Goal: Transaction & Acquisition: Obtain resource

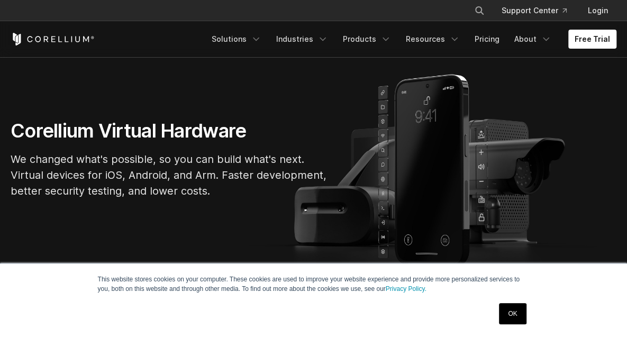
click at [519, 316] on link "OK" at bounding box center [512, 313] width 27 height 21
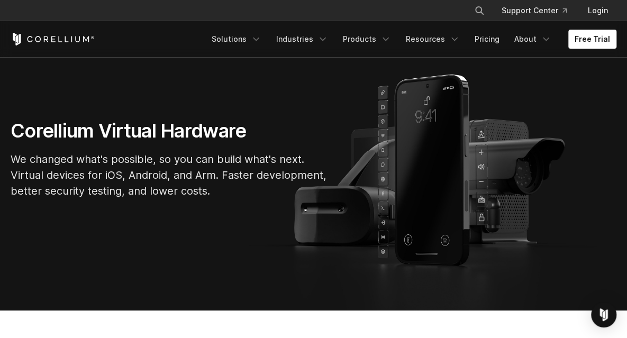
click at [497, 45] on link "Pricing" at bounding box center [487, 39] width 38 height 19
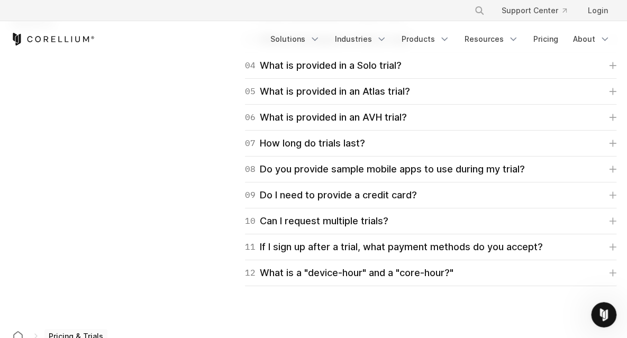
scroll to position [1618, 0]
click at [61, 117] on div "Trial FAQ More information to assist you in your trial experience. 01 What does…" at bounding box center [313, 129] width 627 height 311
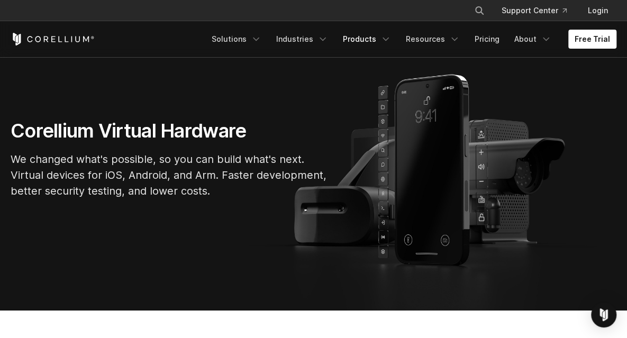
click at [354, 48] on link "Products" at bounding box center [366, 39] width 61 height 19
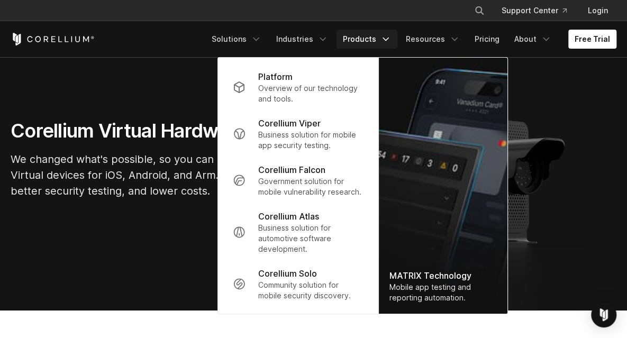
click at [71, 77] on section "Corellium Virtual Hardware We changed what's possible, so you can build what's …" at bounding box center [313, 163] width 627 height 294
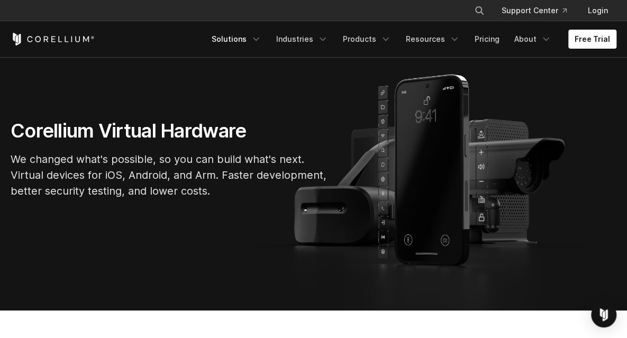
click at [239, 38] on link "Solutions" at bounding box center [236, 39] width 62 height 19
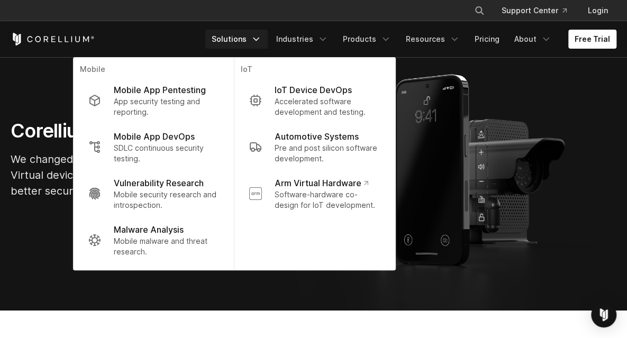
click at [28, 73] on section "Corellium Virtual Hardware We changed what's possible, so you can build what's …" at bounding box center [313, 163] width 627 height 294
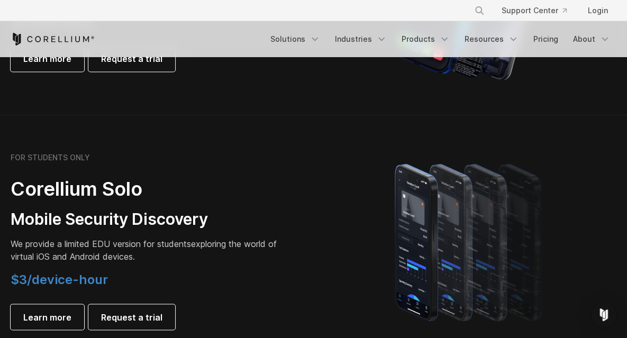
scroll to position [666, 0]
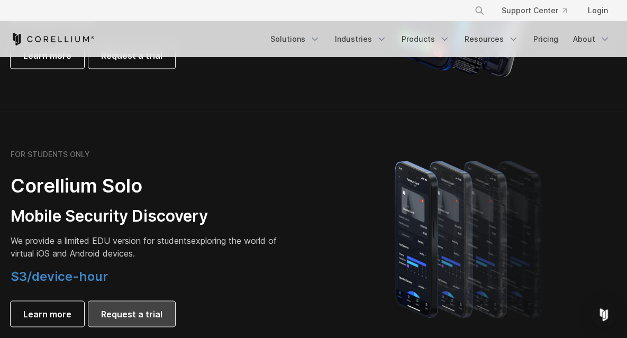
click at [145, 311] on span "Request a trial" at bounding box center [131, 313] width 61 height 13
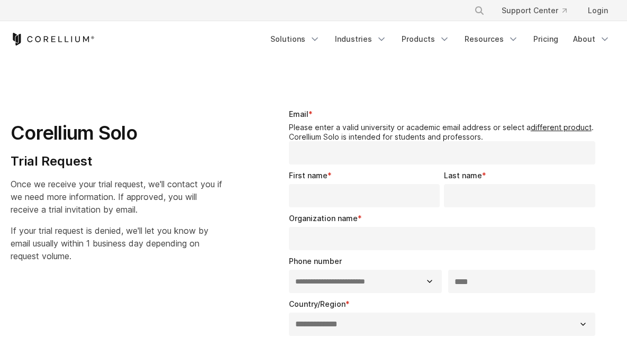
select select "**"
